Goal: Task Accomplishment & Management: Use online tool/utility

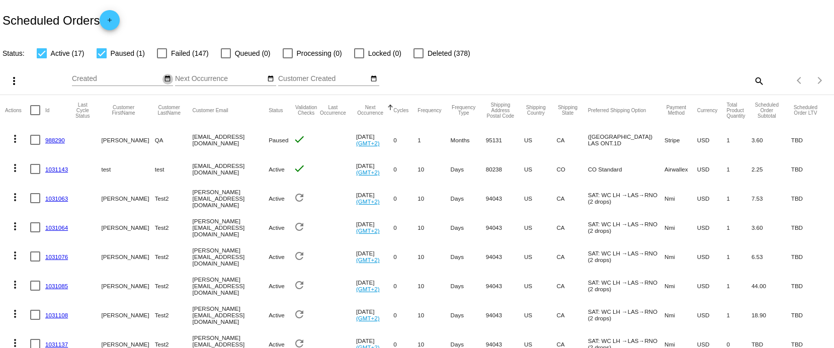
click at [168, 83] on button "date_range" at bounding box center [167, 79] width 11 height 11
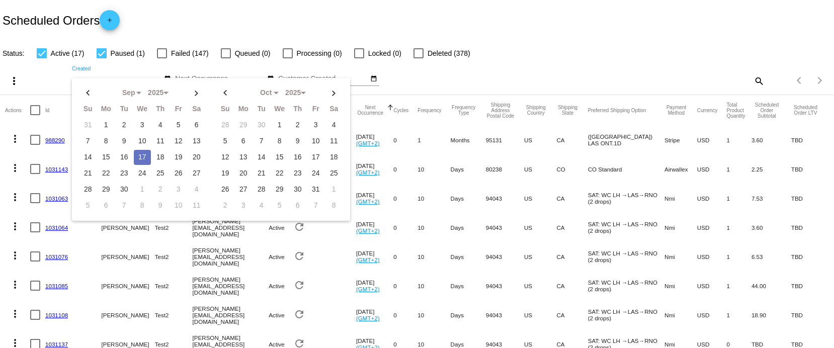
click at [143, 159] on td "17" at bounding box center [142, 157] width 17 height 15
type input "[DATE] - [DATE]"
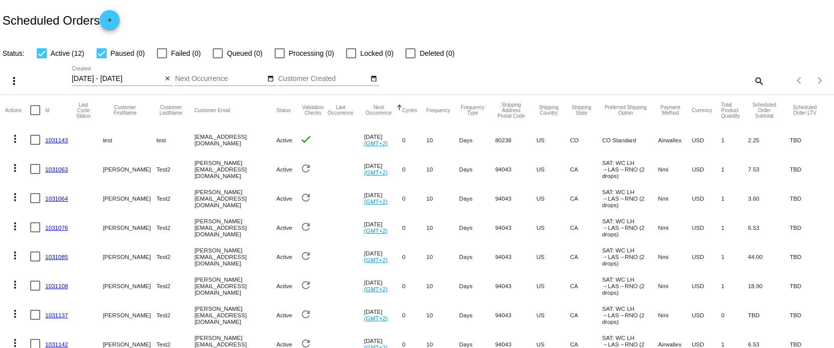
drag, startPoint x: 180, startPoint y: 128, endPoint x: 260, endPoint y: 129, distance: 79.5
click at [256, 129] on mat-row "more_vert 1031143 test test [EMAIL_ADDRESS][DOMAIN_NAME] Active check [DATE] (G…" at bounding box center [417, 139] width 824 height 29
click at [205, 163] on mat-cell "[PERSON_NAME][EMAIL_ADDRESS][DOMAIN_NAME]" at bounding box center [236, 168] width 82 height 29
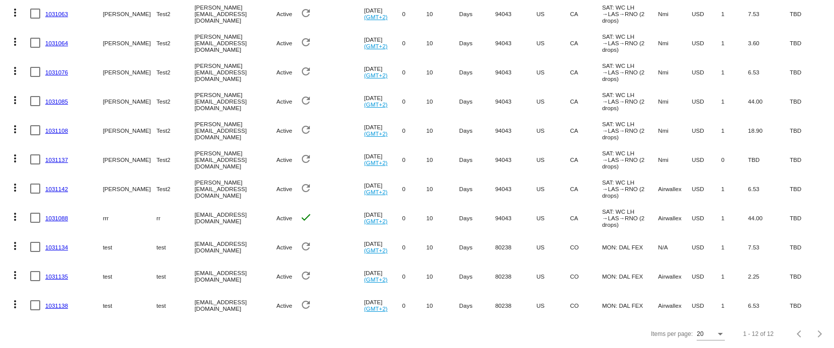
drag, startPoint x: 137, startPoint y: 272, endPoint x: 214, endPoint y: 272, distance: 77.4
click at [198, 272] on mat-row "more_vert 1031135 test test [EMAIL_ADDRESS][DOMAIN_NAME] Active refresh [DATE] …" at bounding box center [417, 276] width 824 height 29
drag, startPoint x: 193, startPoint y: 284, endPoint x: 158, endPoint y: 279, distance: 35.0
click at [158, 291] on mat-row "more_vert 1031138 test test [EMAIL_ADDRESS][DOMAIN_NAME] Active refresh [DATE] …" at bounding box center [417, 305] width 824 height 29
click at [59, 302] on link "1031138" at bounding box center [56, 305] width 23 height 7
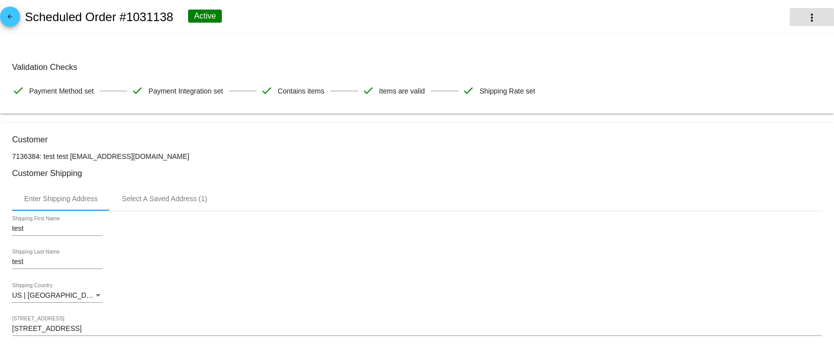
click at [806, 18] on mat-icon "more_vert" at bounding box center [812, 18] width 12 height 12
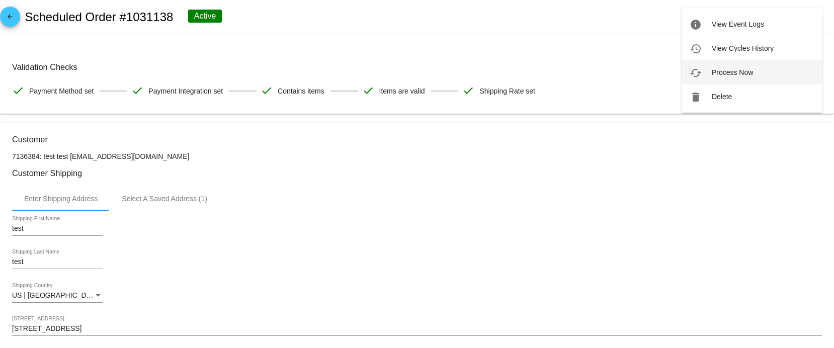
click at [741, 78] on button "cached Process Now" at bounding box center [751, 72] width 141 height 24
